Goal: Task Accomplishment & Management: Use online tool/utility

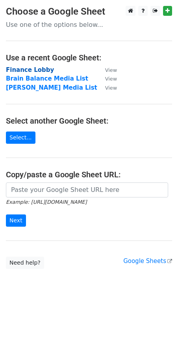
click at [24, 69] on strong "Finance Lobby" at bounding box center [30, 69] width 48 height 7
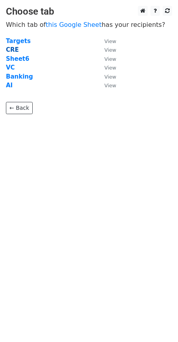
click at [10, 49] on strong "CRE" at bounding box center [12, 49] width 13 height 7
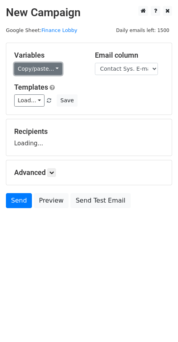
click at [26, 67] on link "Copy/paste..." at bounding box center [38, 69] width 48 height 12
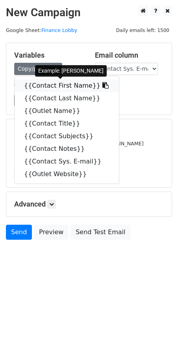
click at [38, 86] on link "{{Contact First Name}}" at bounding box center [67, 85] width 105 height 13
